Goal: Information Seeking & Learning: Learn about a topic

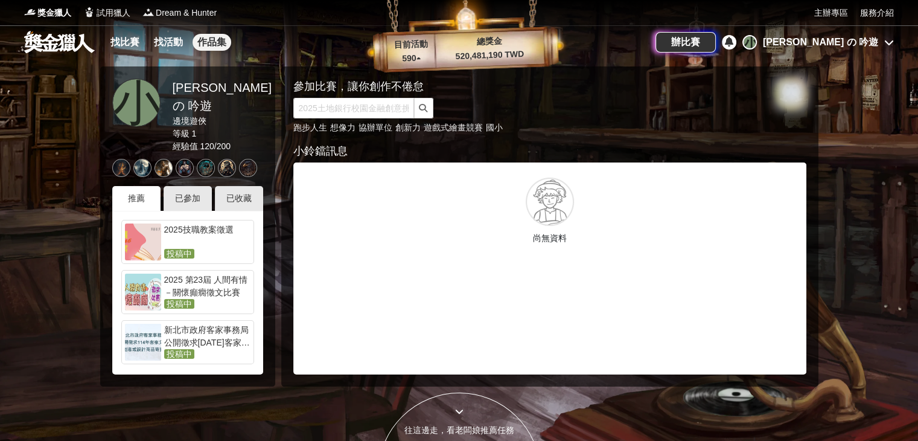
click at [221, 46] on link "作品集" at bounding box center [212, 42] width 39 height 17
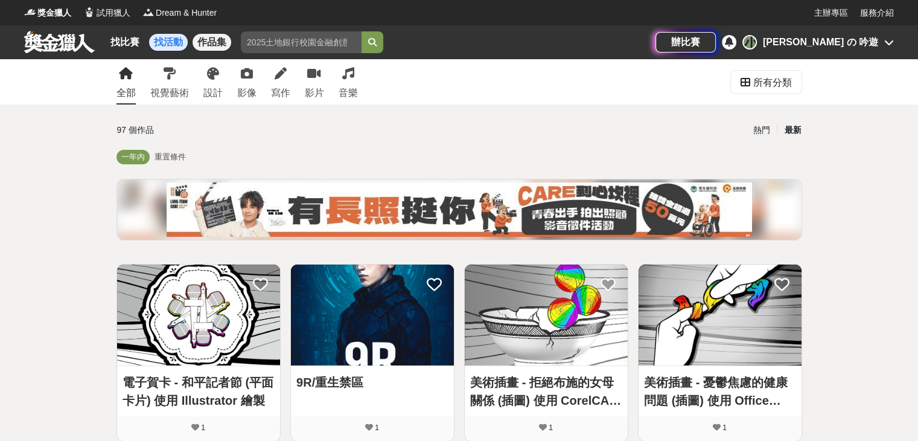
click at [176, 47] on link "找活動" at bounding box center [168, 42] width 39 height 17
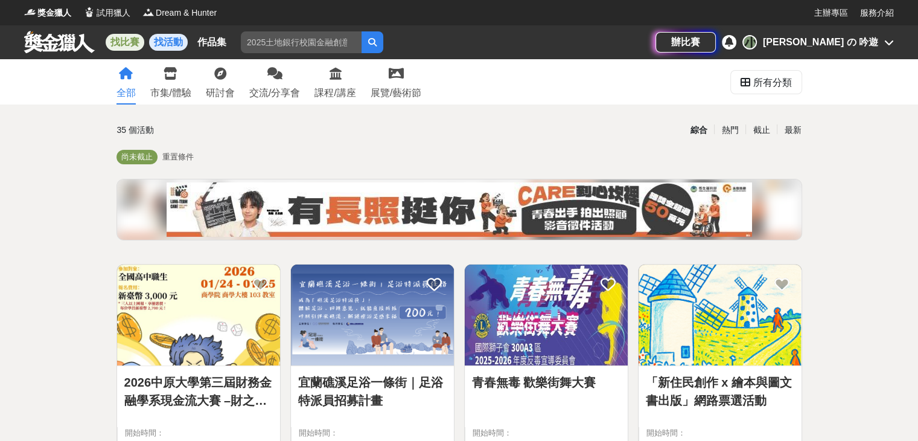
click at [127, 48] on link "找比賽" at bounding box center [125, 42] width 39 height 17
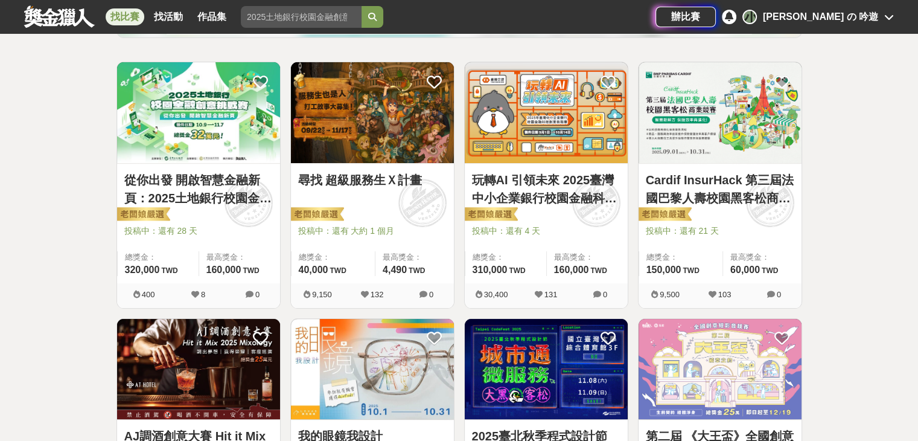
scroll to position [181, 0]
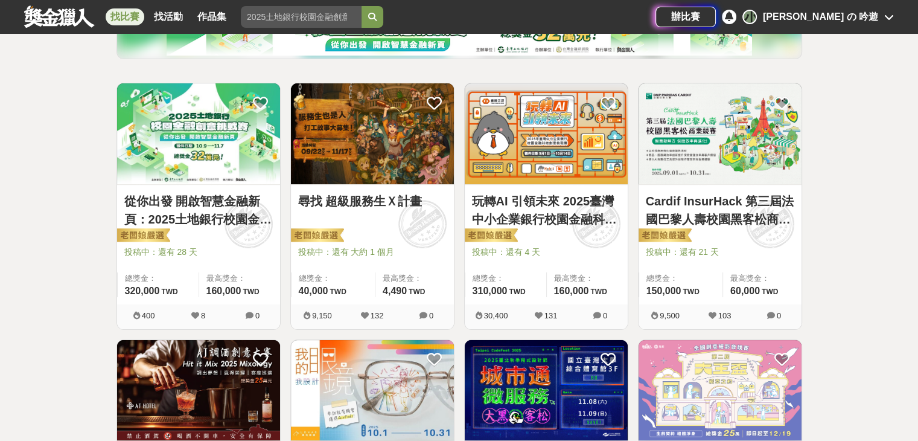
click at [696, 227] on link "Cardif InsurHack 第三屆法國巴黎人壽校園黑客松商業競賽" at bounding box center [720, 210] width 148 height 36
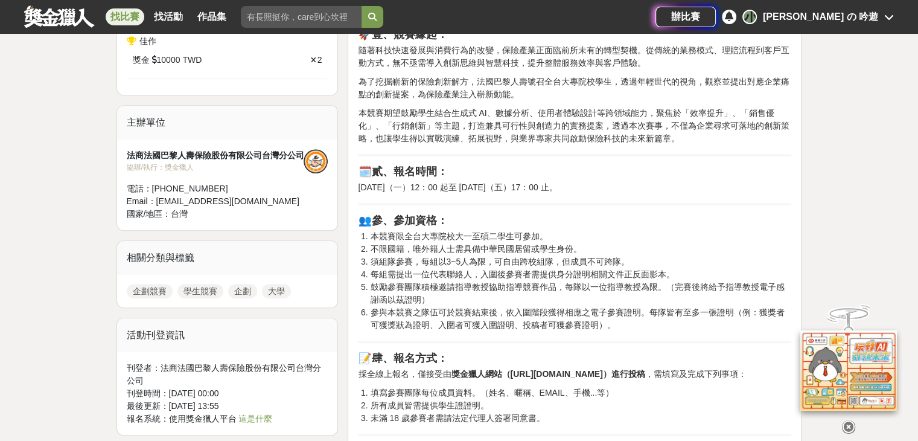
scroll to position [724, 0]
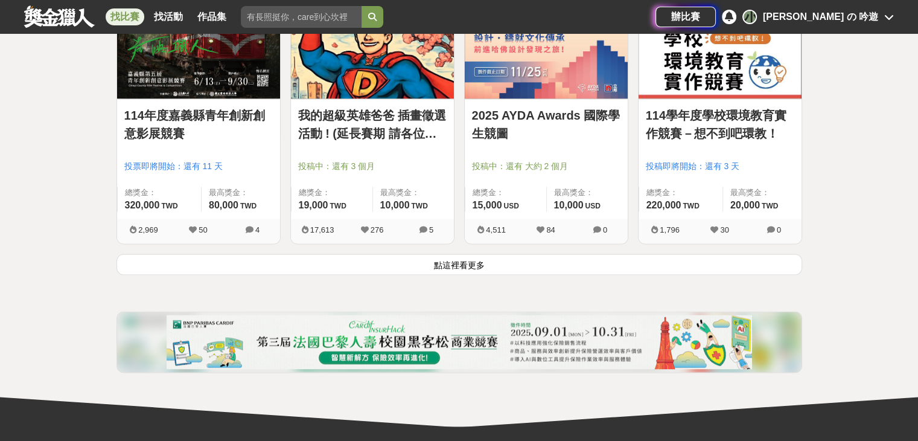
scroll to position [1569, 0]
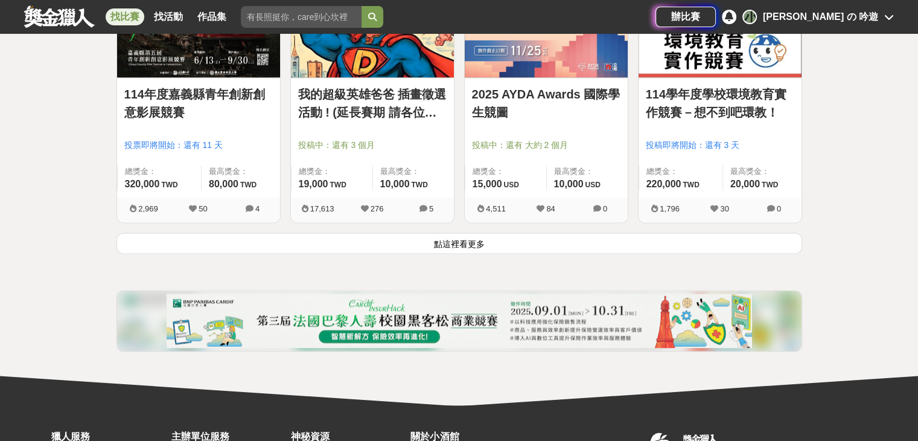
click at [683, 237] on button "點這裡看更多" at bounding box center [459, 242] width 686 height 21
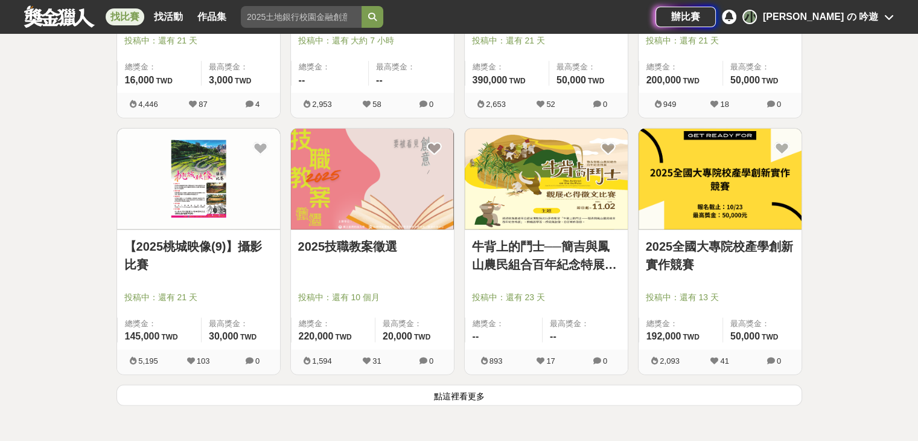
scroll to position [3018, 0]
